Goal: Information Seeking & Learning: Understand process/instructions

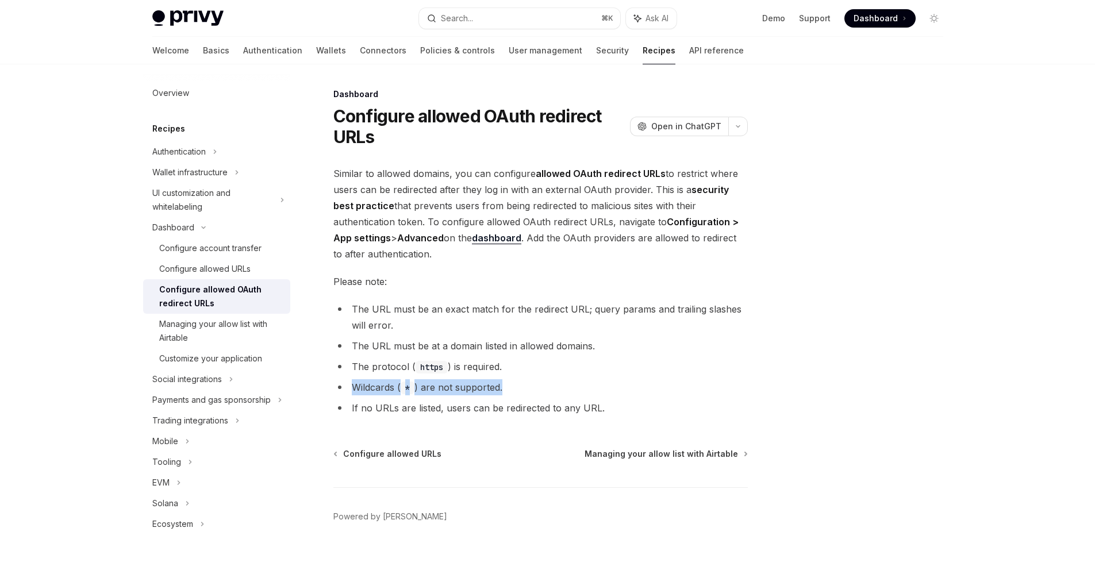
drag, startPoint x: 506, startPoint y: 392, endPoint x: 346, endPoint y: 390, distance: 160.4
click at [346, 390] on li "Wildcards ( * ) are not supported." at bounding box center [540, 387] width 415 height 16
click at [424, 402] on img at bounding box center [426, 403] width 13 height 13
click at [659, 353] on li "The URL must be at a domain listed in allowed domains." at bounding box center [540, 346] width 415 height 16
drag, startPoint x: 520, startPoint y: 369, endPoint x: 346, endPoint y: 364, distance: 173.7
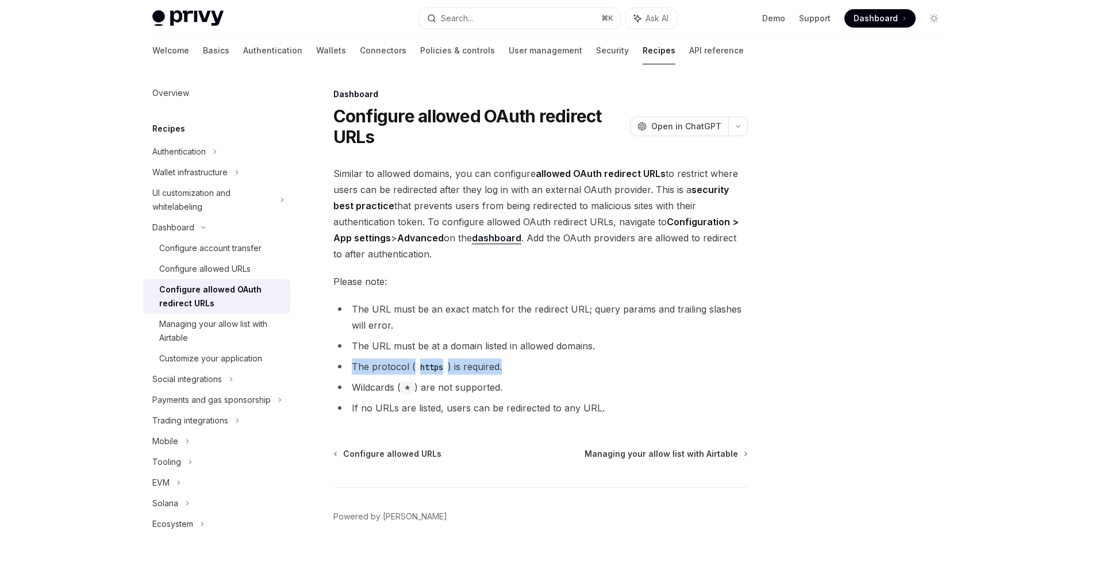
click at [346, 364] on li "The protocol ( https ) is required." at bounding box center [540, 367] width 415 height 16
click at [709, 355] on ul "The URL must be an exact match for the redirect URL; query params and trailing …" at bounding box center [540, 358] width 415 height 115
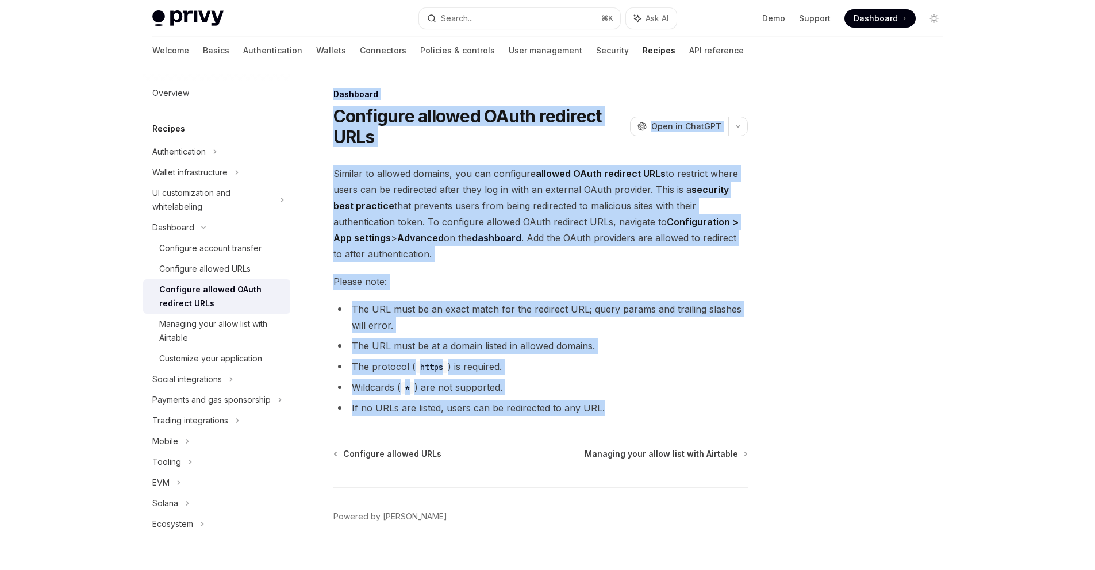
drag, startPoint x: 333, startPoint y: 91, endPoint x: 738, endPoint y: 410, distance: 515.8
click at [738, 410] on div "Dashboard Configure allowed OAuth redirect URLs OpenAI Open in ChatGPT OpenAI O…" at bounding box center [433, 337] width 635 height 500
click at [339, 423] on img at bounding box center [339, 422] width 13 height 13
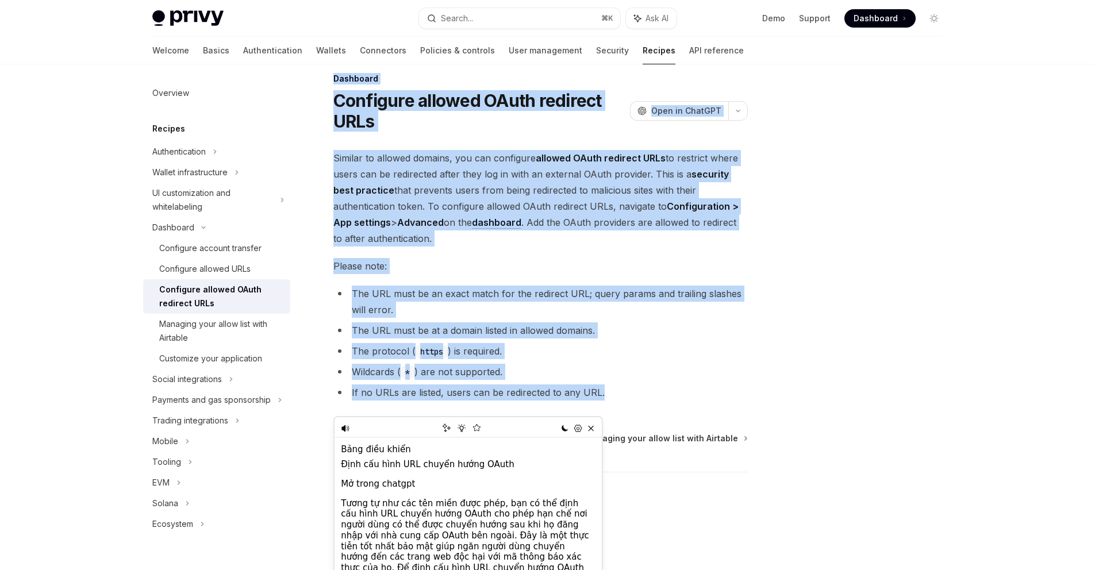
scroll to position [17, 0]
click at [667, 344] on li "The protocol ( https ) is required." at bounding box center [540, 350] width 415 height 16
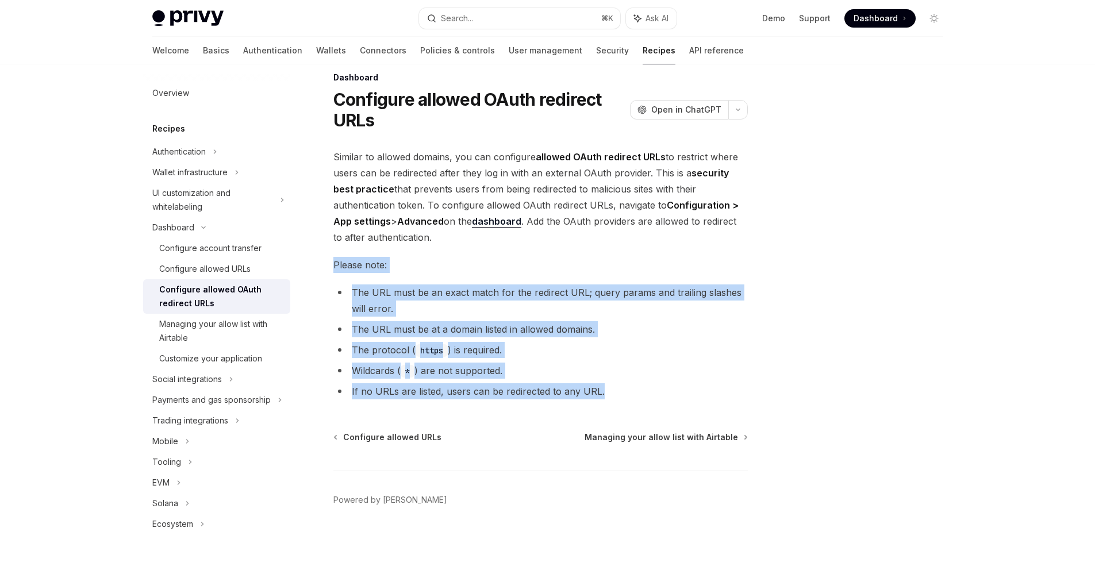
drag, startPoint x: 335, startPoint y: 266, endPoint x: 621, endPoint y: 398, distance: 315.1
click at [624, 399] on div "Similar to allowed domains, you can configure allowed OAuth redirect URLs to re…" at bounding box center [540, 274] width 415 height 251
click at [335, 404] on img at bounding box center [339, 406] width 13 height 13
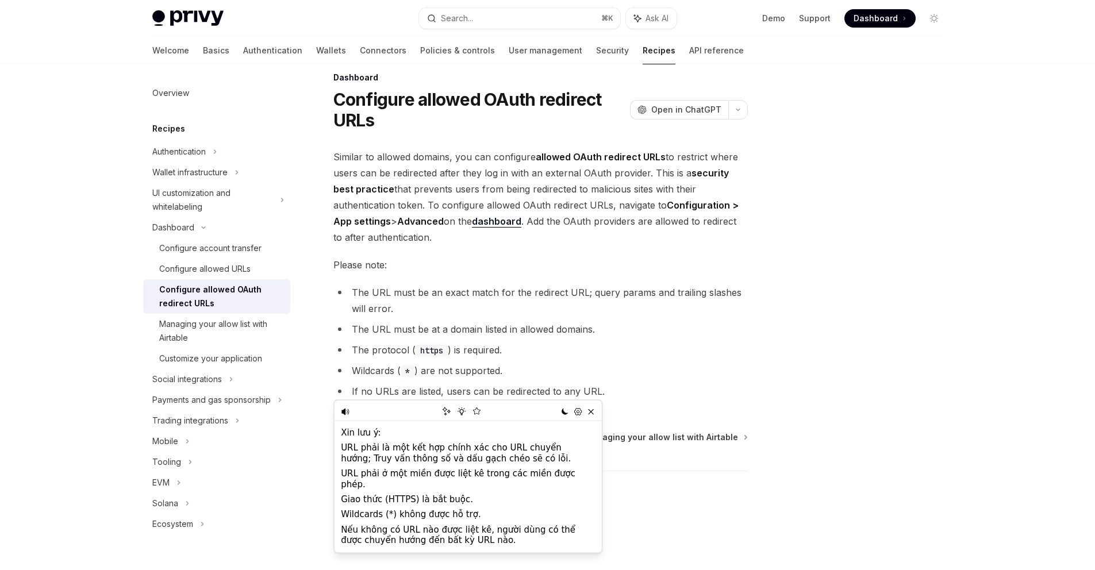
click at [878, 273] on div at bounding box center [865, 328] width 175 height 483
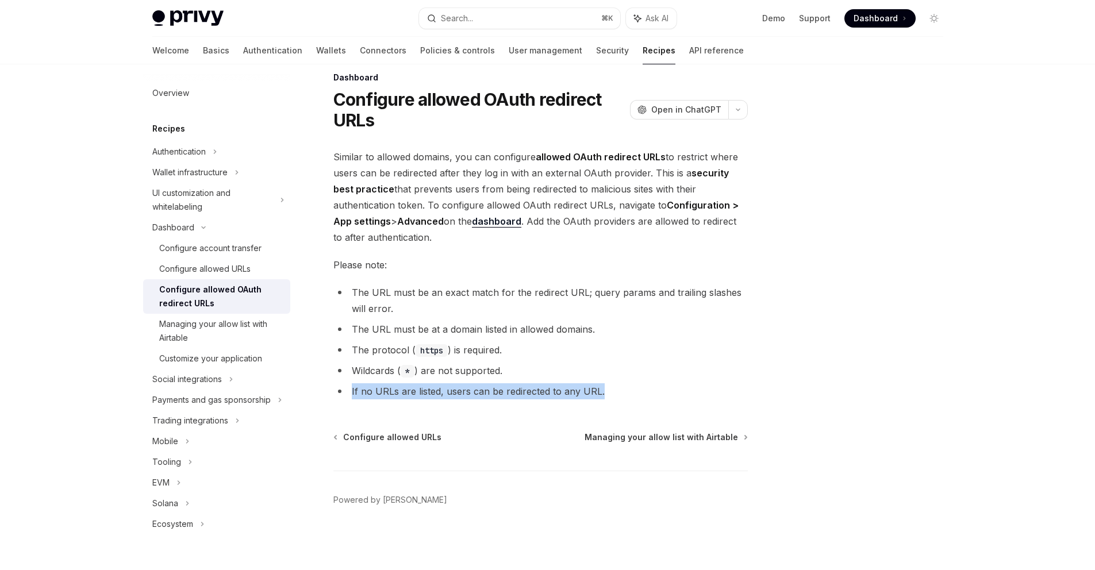
drag, startPoint x: 616, startPoint y: 386, endPoint x: 347, endPoint y: 395, distance: 269.2
click at [347, 395] on li "If no URLs are listed, users can be redirected to any URL." at bounding box center [540, 391] width 415 height 16
click at [858, 180] on div at bounding box center [865, 328] width 175 height 483
click at [763, 346] on div "Dashboard Configure allowed OAuth redirect URLs OpenAI Open in ChatGPT OpenAI O…" at bounding box center [547, 309] width 809 height 523
drag, startPoint x: 890, startPoint y: 155, endPoint x: 893, endPoint y: 118, distance: 37.0
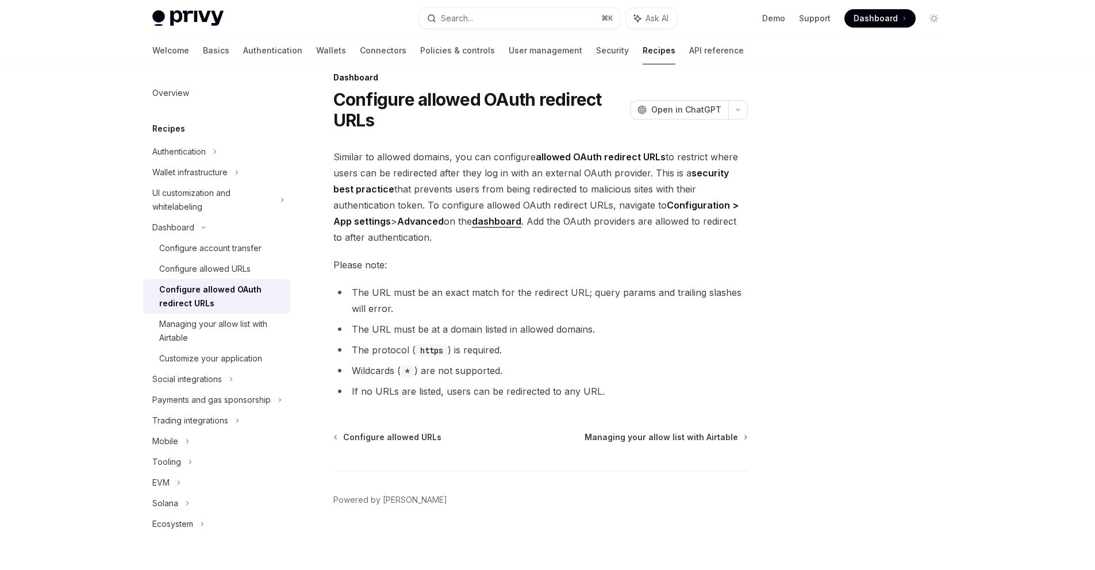
click at [891, 154] on div at bounding box center [865, 328] width 175 height 483
